Goal: Check status: Check status

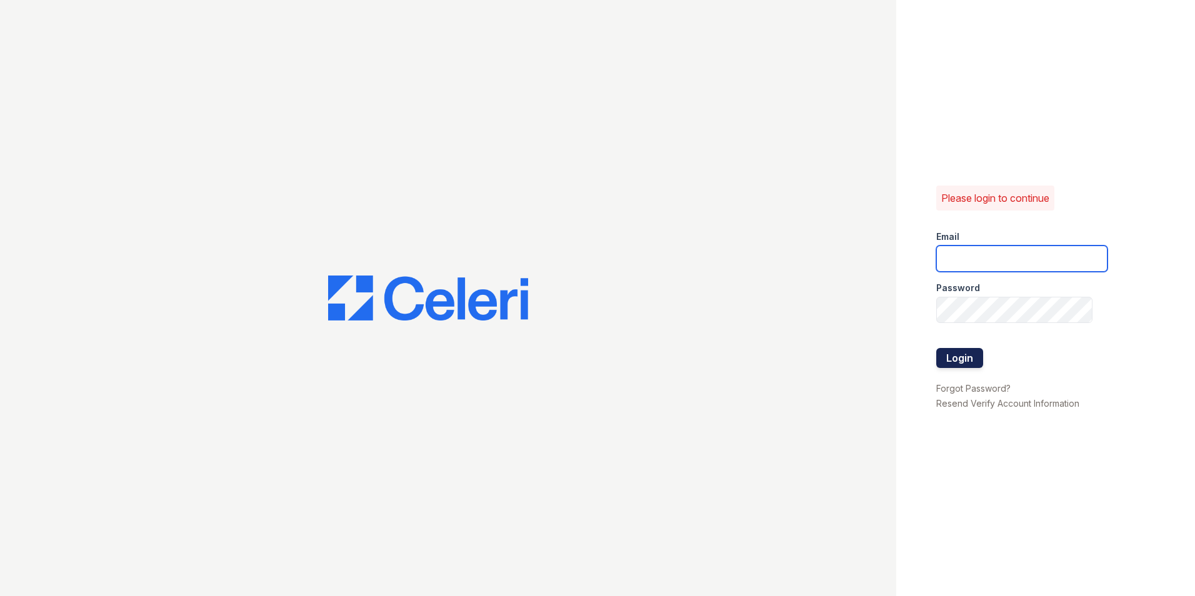
type input "[EMAIL_ADDRESS][DOMAIN_NAME]"
click at [953, 353] on button "Login" at bounding box center [959, 358] width 47 height 20
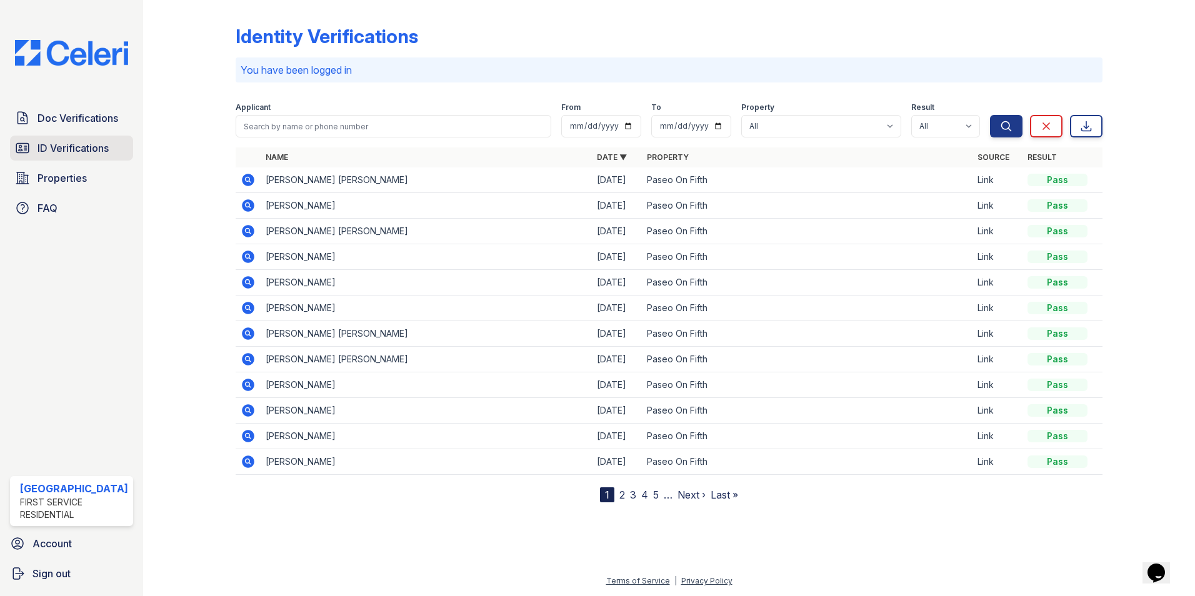
click at [59, 148] on span "ID Verifications" at bounding box center [73, 148] width 71 height 15
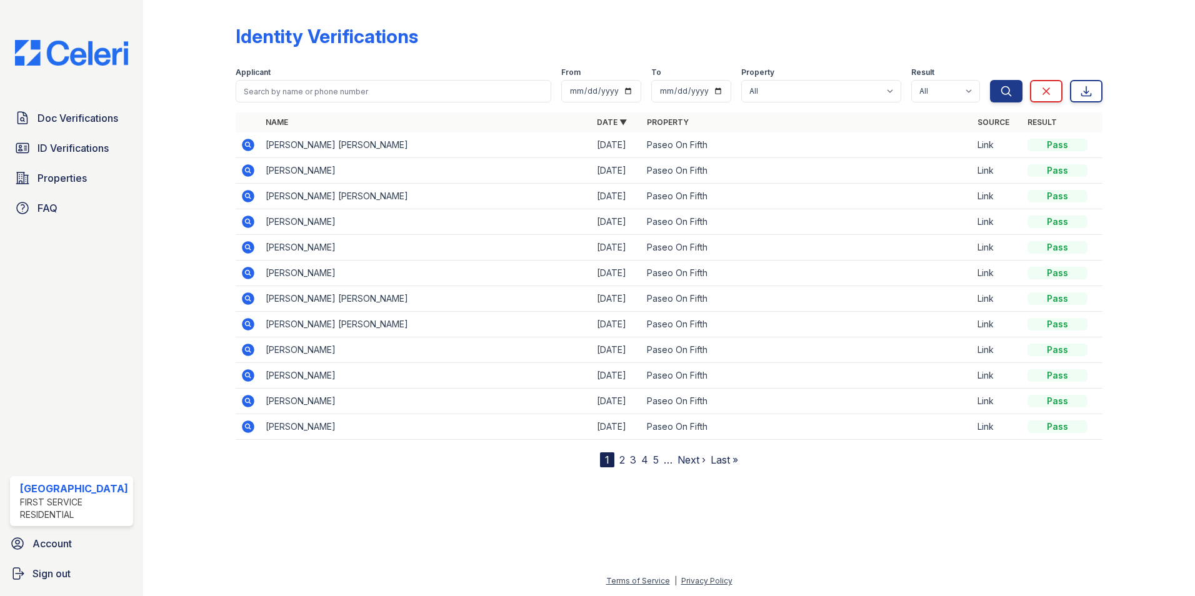
click at [249, 144] on icon at bounding box center [248, 145] width 15 height 15
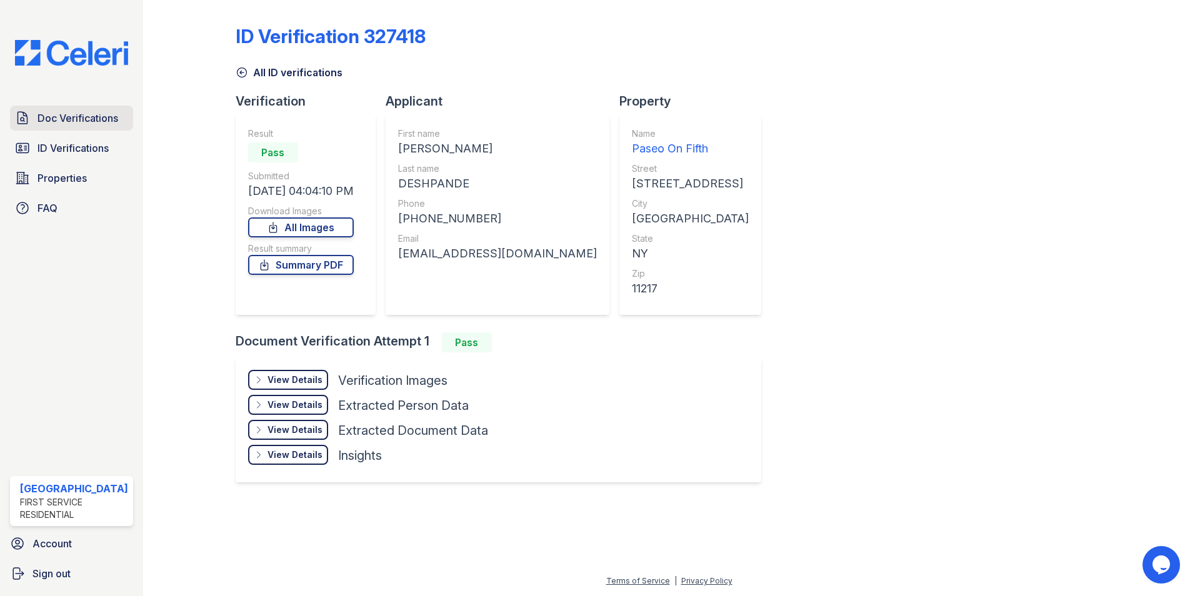
click at [57, 112] on span "Doc Verifications" at bounding box center [78, 118] width 81 height 15
